Goal: Task Accomplishment & Management: Complete application form

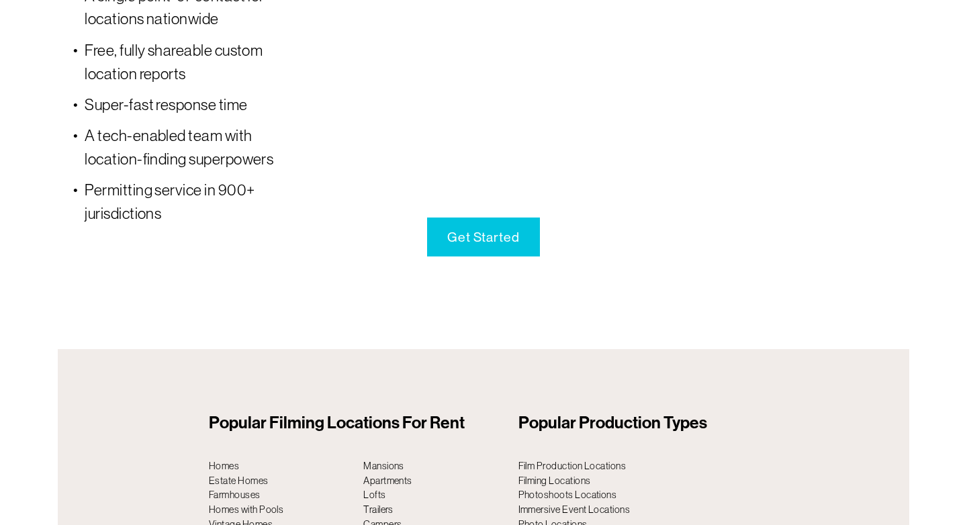
scroll to position [4300, 0]
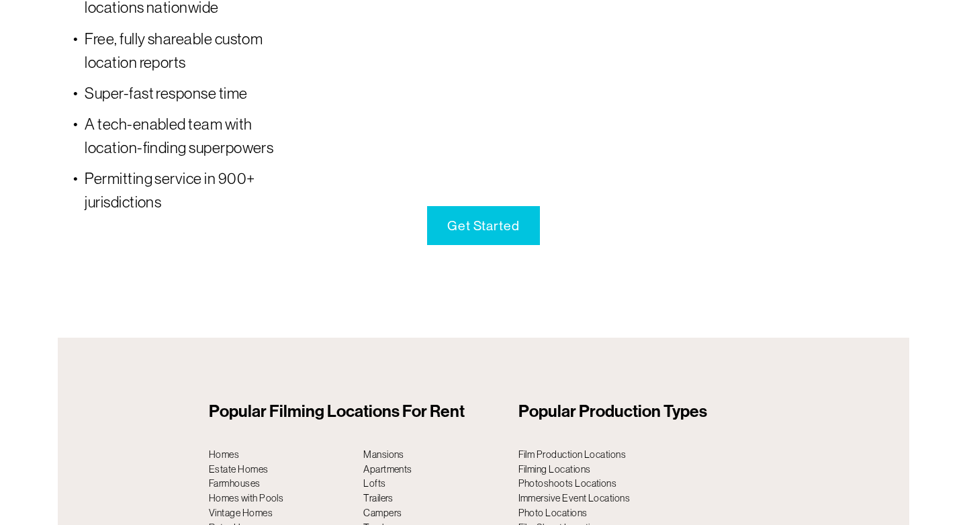
click at [504, 208] on link "Get Started" at bounding box center [483, 225] width 113 height 39
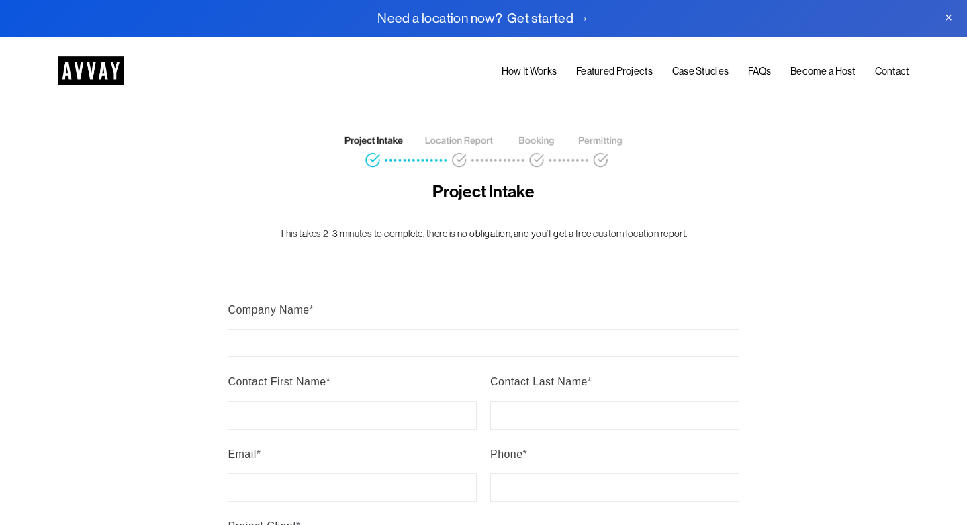
click at [121, 67] on img at bounding box center [91, 70] width 66 height 29
